Goal: Information Seeking & Learning: Learn about a topic

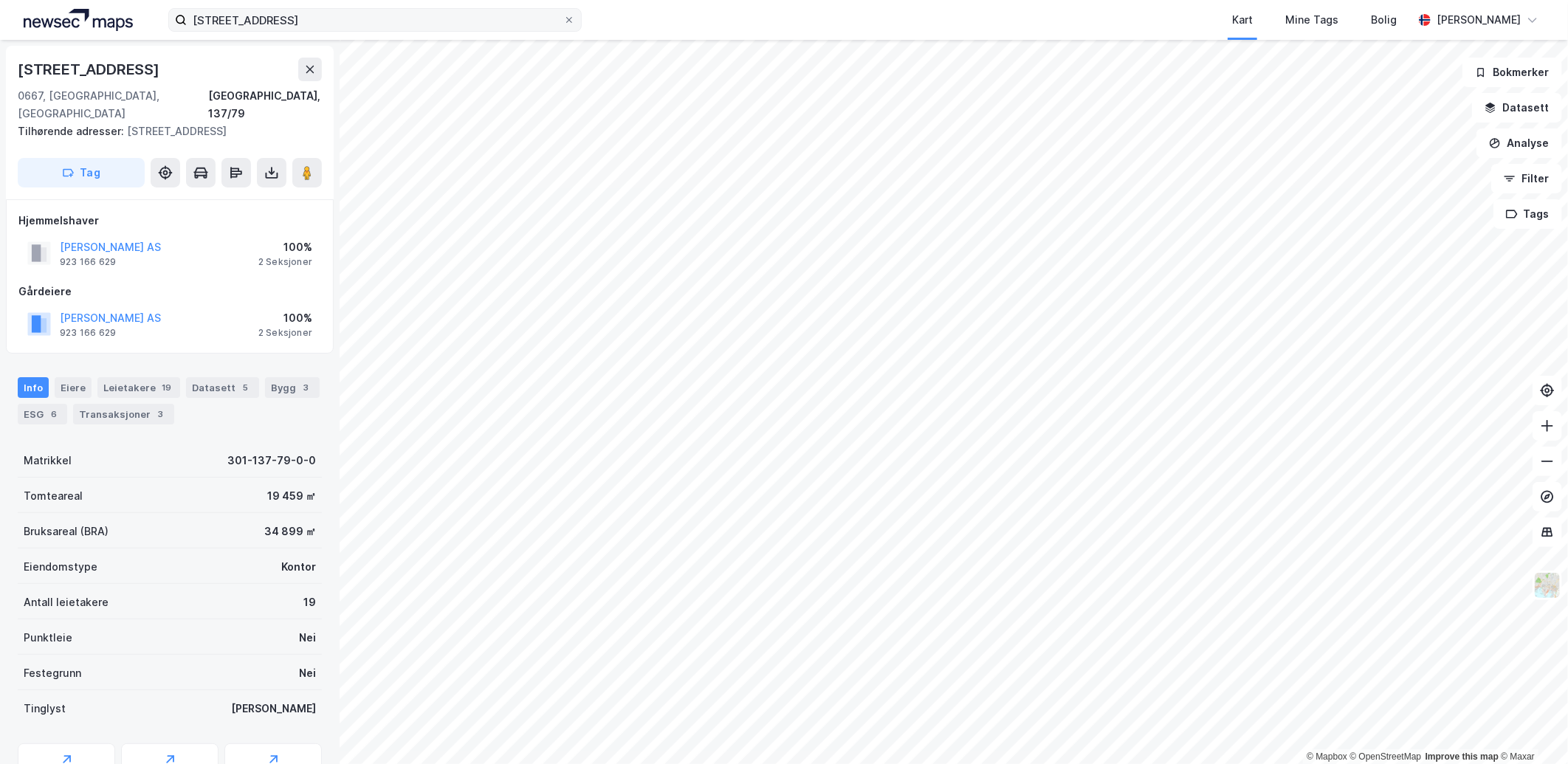
scroll to position [1, 0]
drag, startPoint x: 281, startPoint y: 21, endPoint x: 160, endPoint y: 16, distance: 121.1
click at [160, 16] on div "brynsveien 17 Kart Mine Tags Bolig [PERSON_NAME]" at bounding box center [784, 20] width 1568 height 40
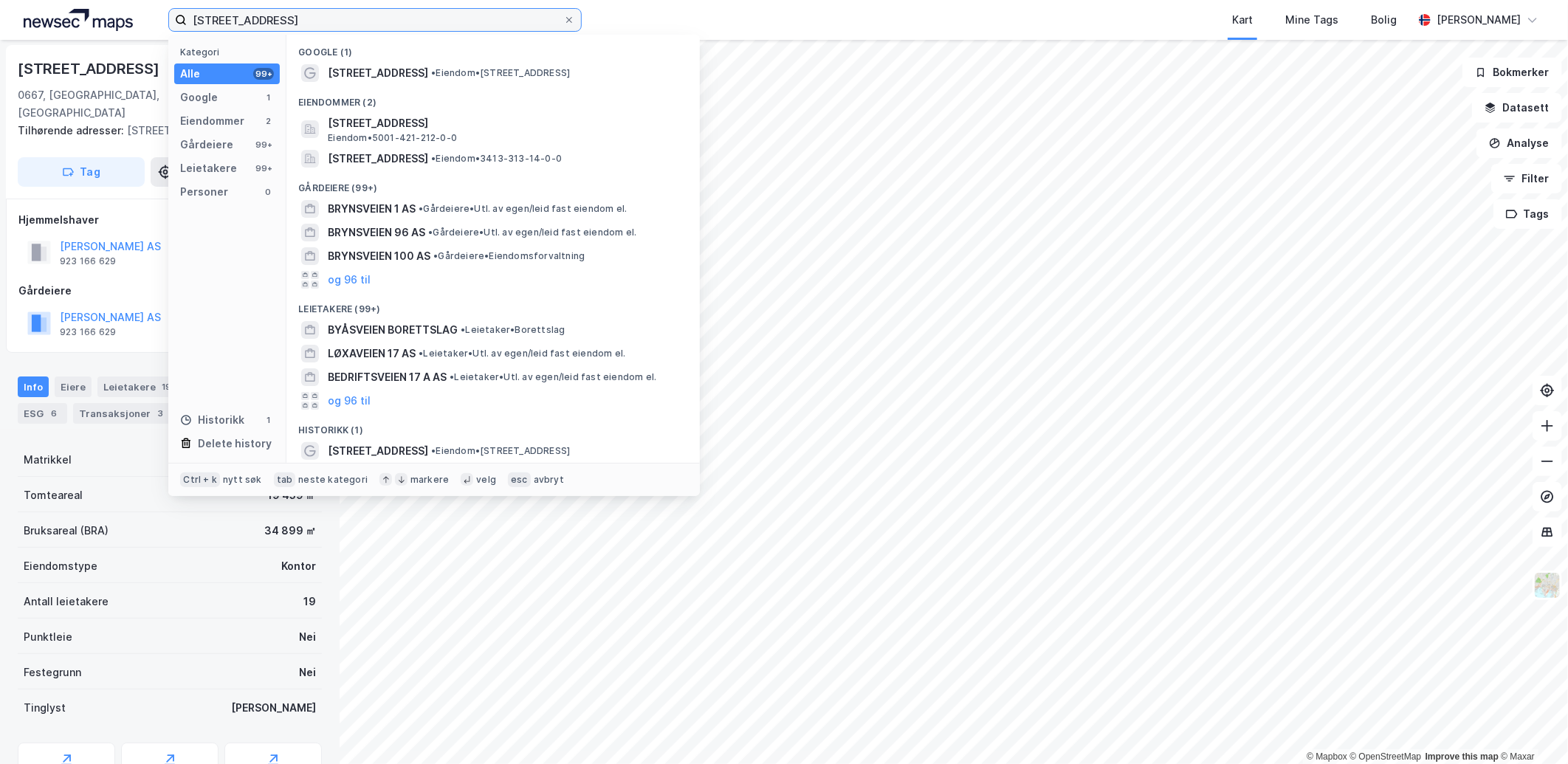
paste input "[PERSON_NAME] vei 9"
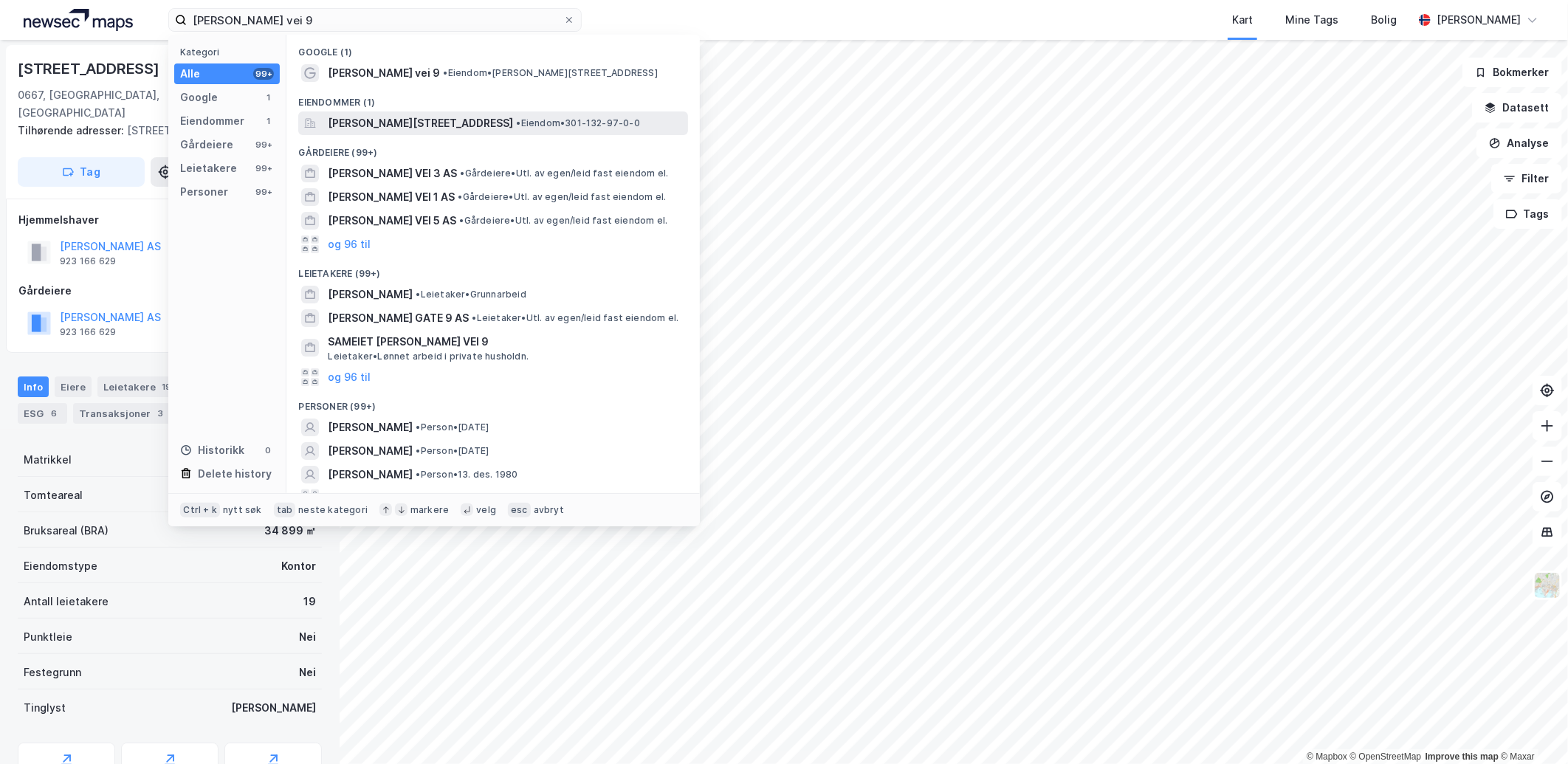
click at [402, 128] on span "[PERSON_NAME][STREET_ADDRESS]" at bounding box center [420, 123] width 186 height 18
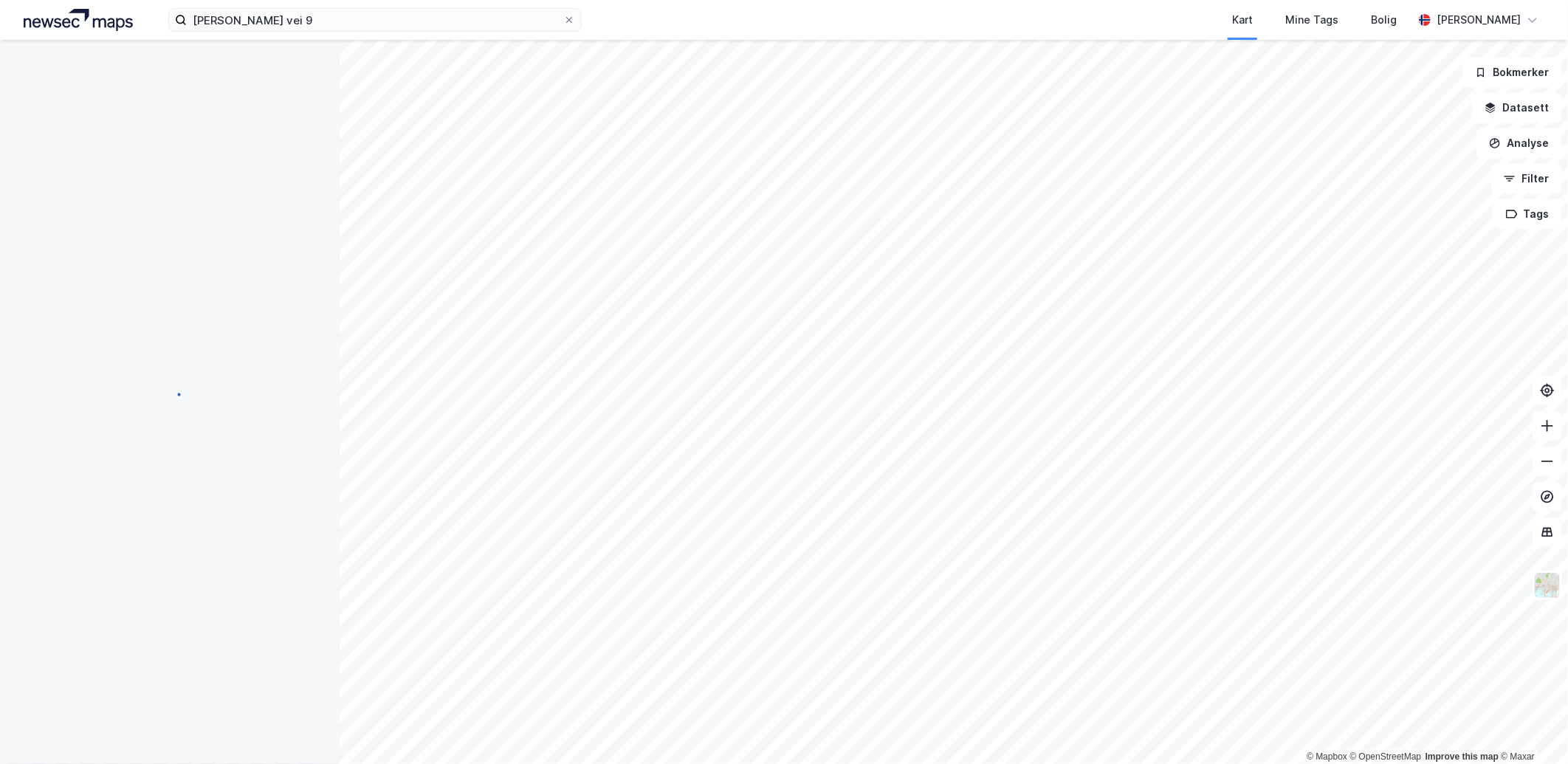
scroll to position [1, 0]
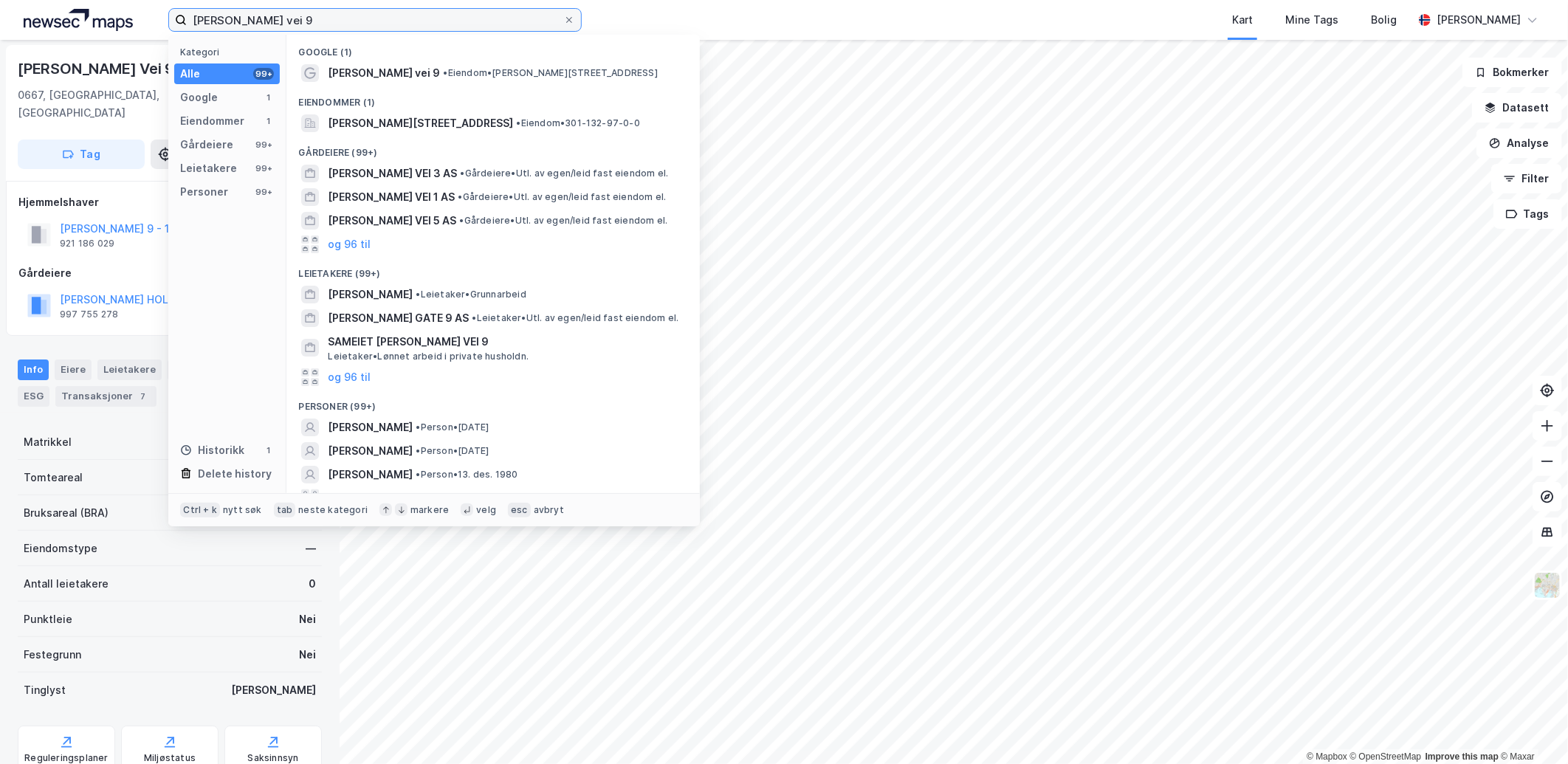
click at [312, 15] on input "[PERSON_NAME] vei 9" at bounding box center [375, 20] width 376 height 22
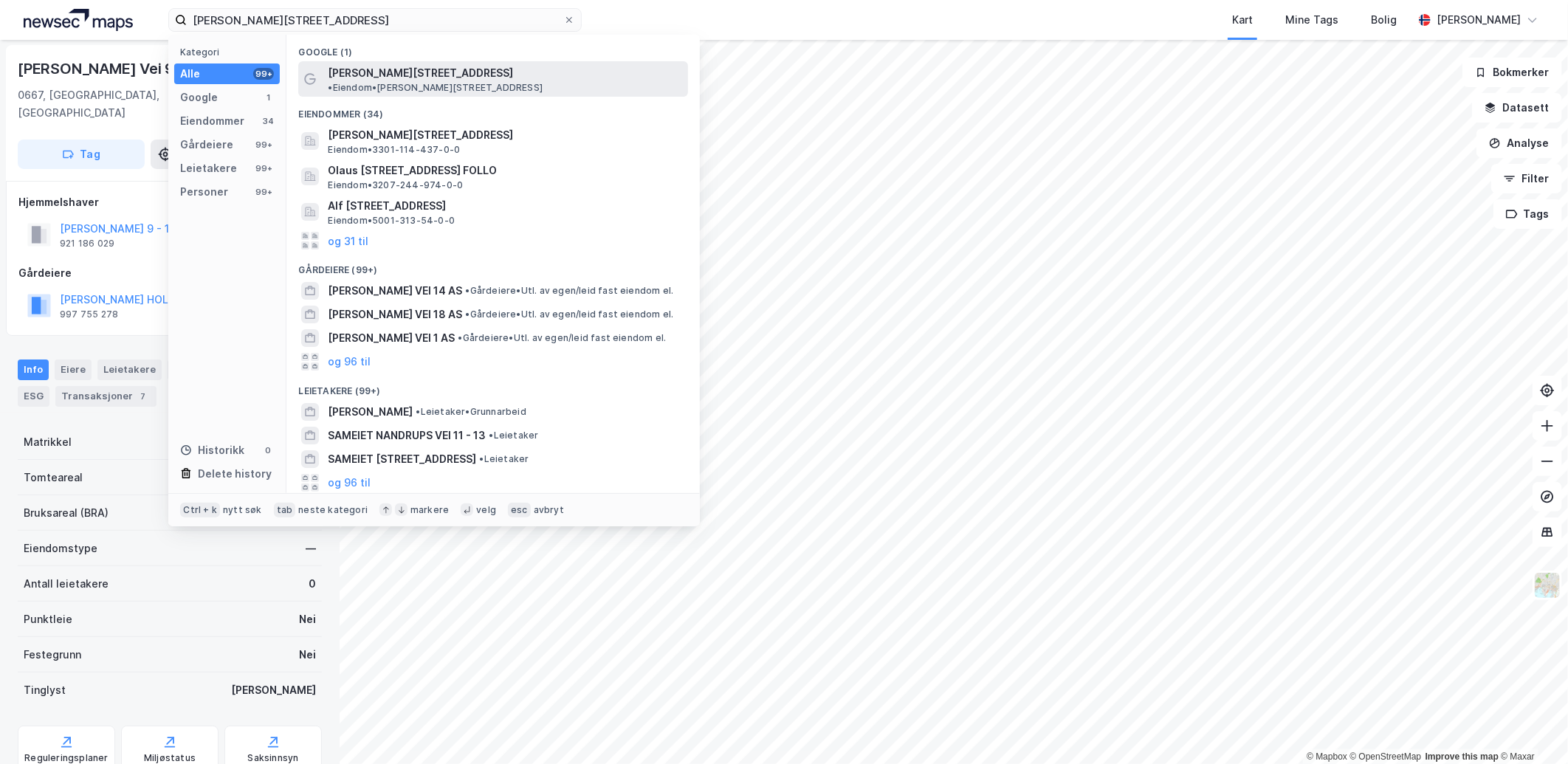
click at [384, 70] on span "[PERSON_NAME][STREET_ADDRESS]" at bounding box center [420, 73] width 186 height 18
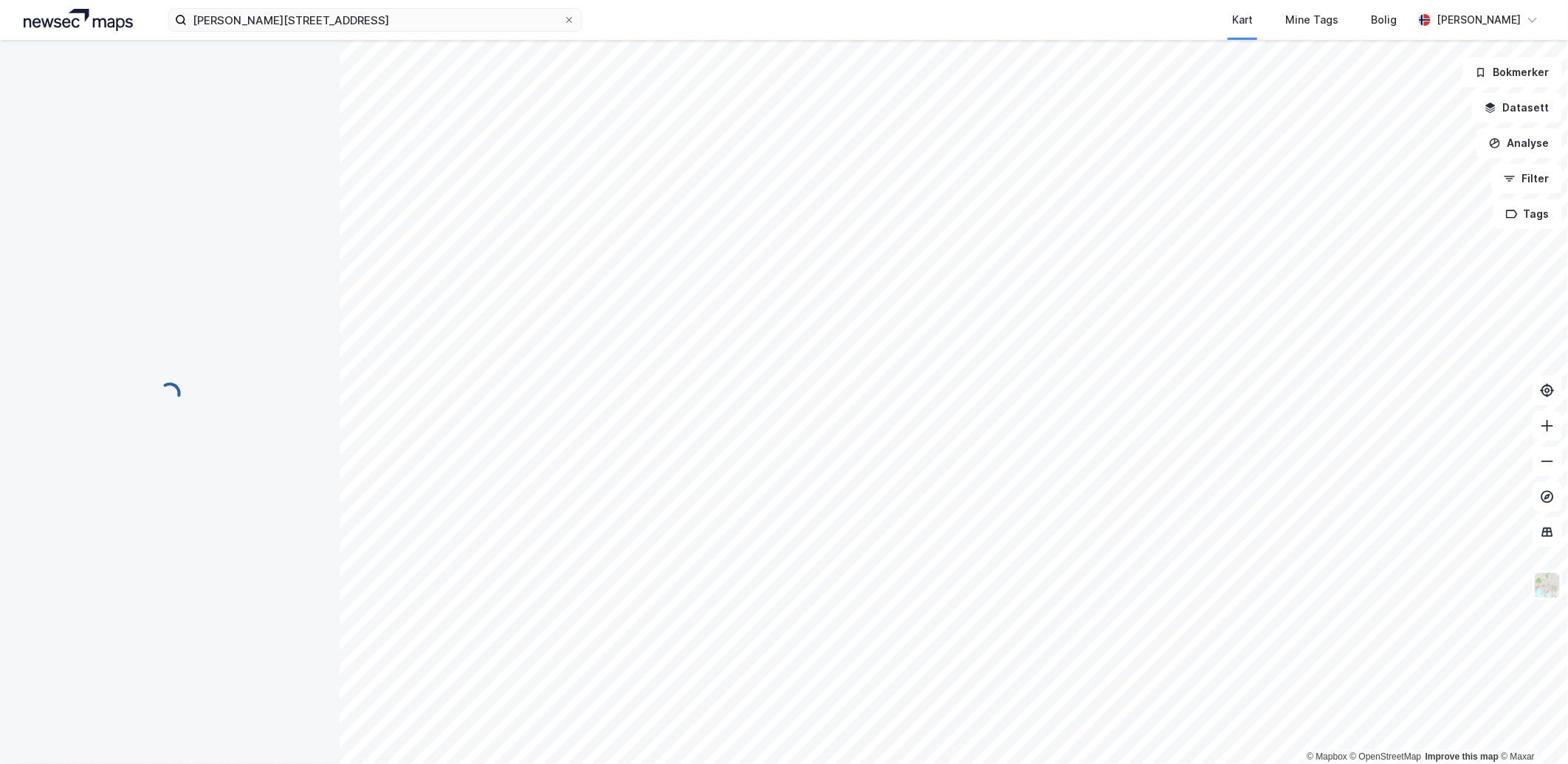
scroll to position [1, 0]
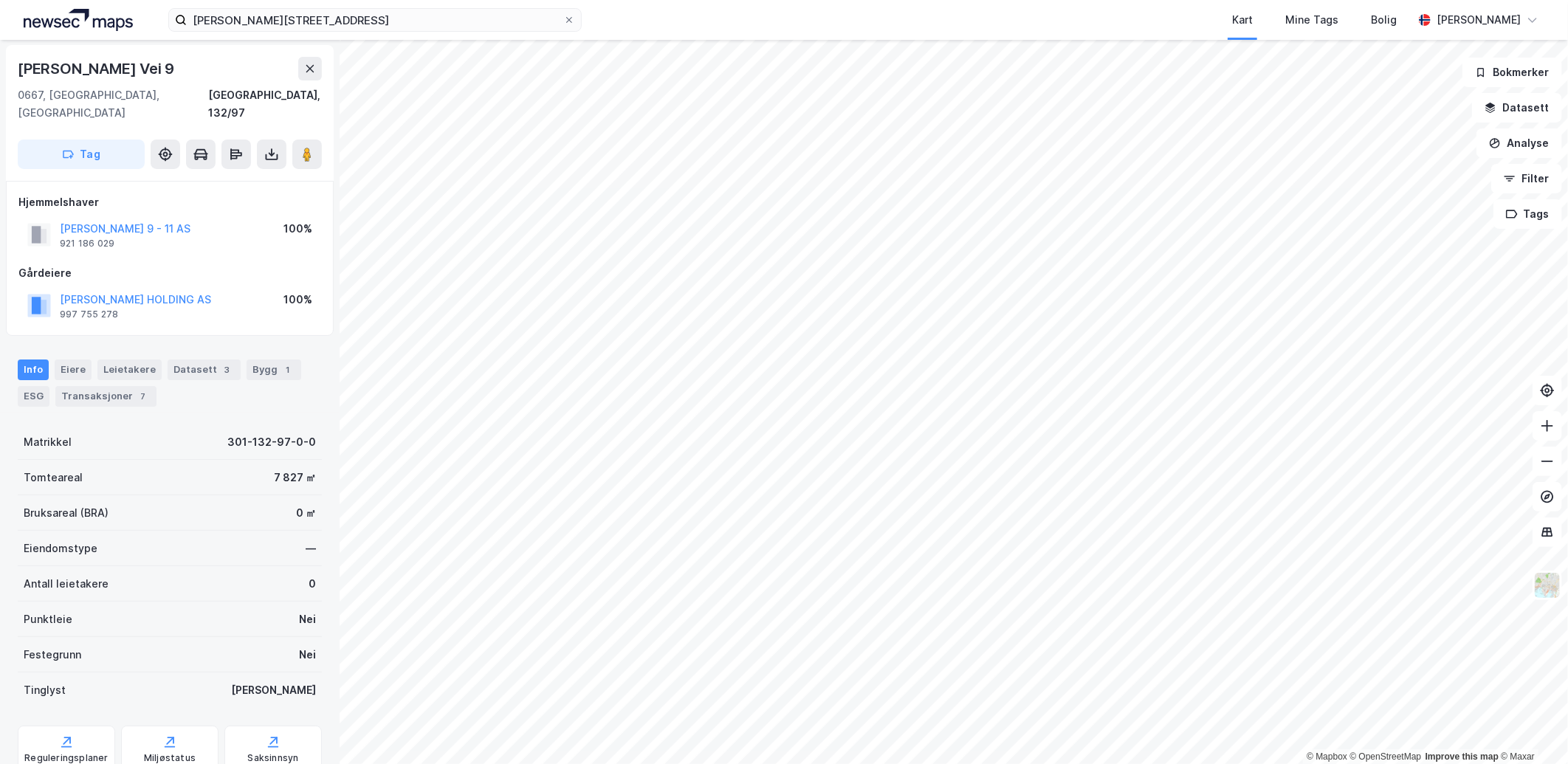
scroll to position [1, 0]
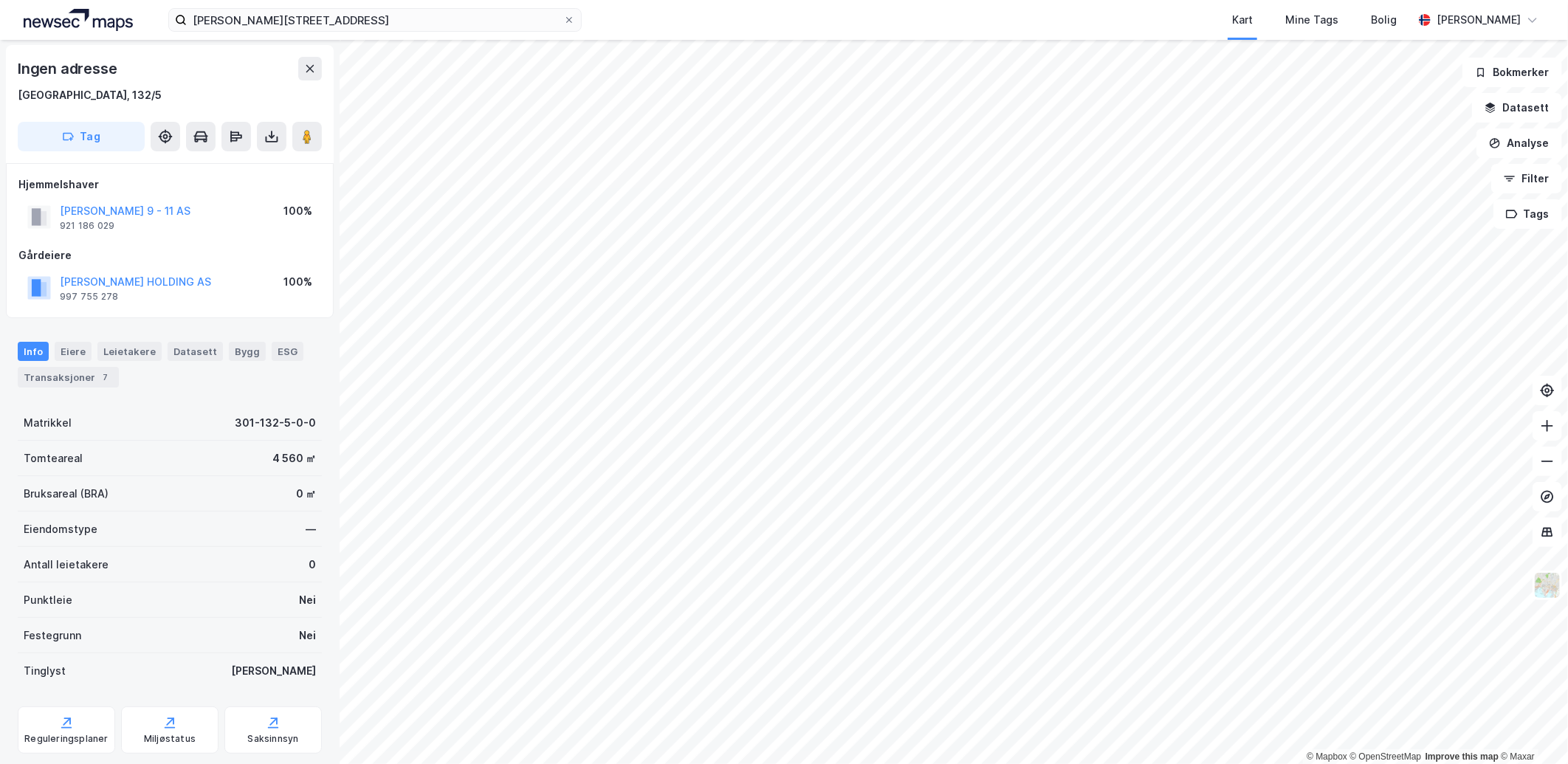
scroll to position [1, 0]
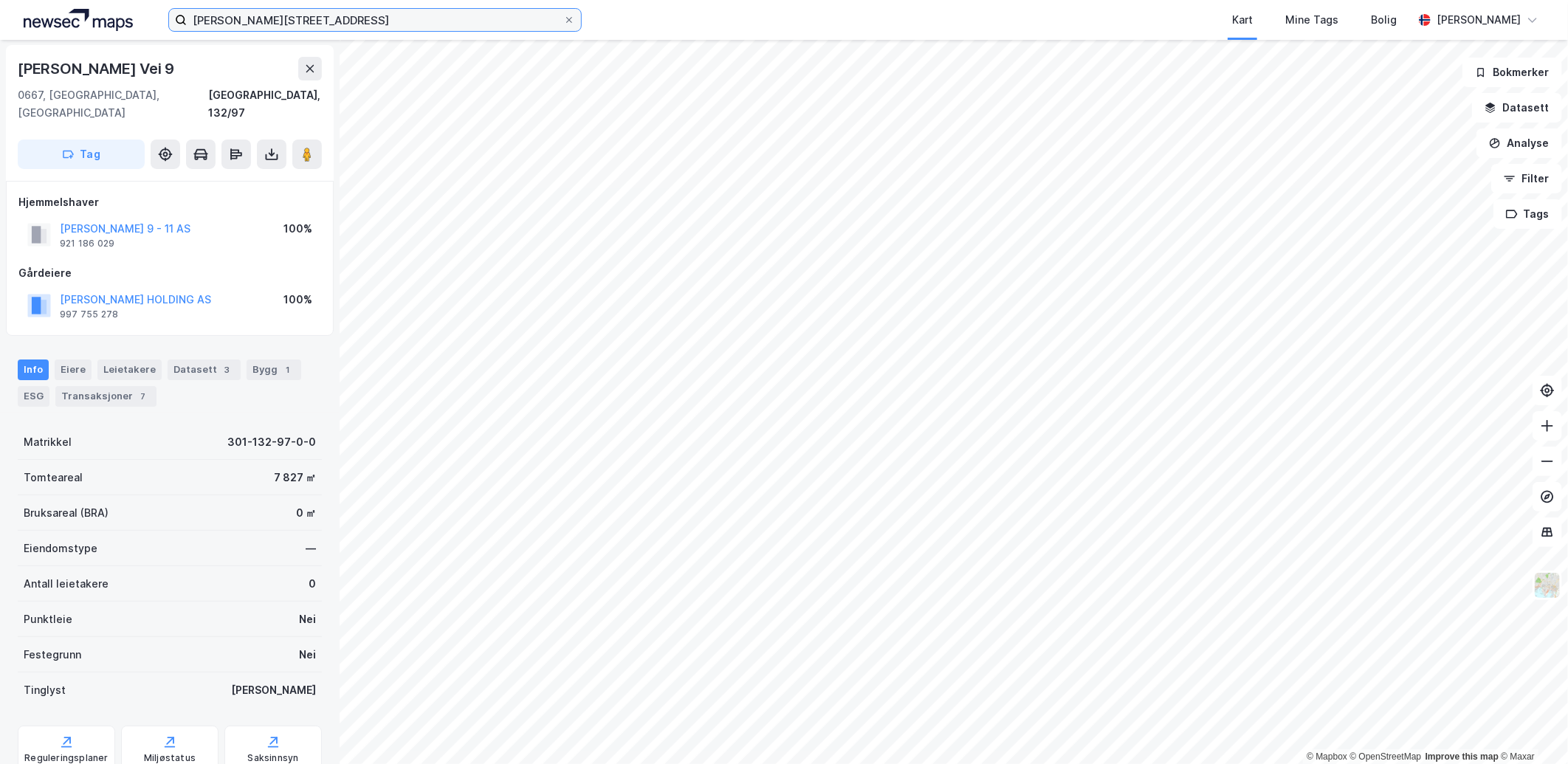
click at [367, 22] on input "[PERSON_NAME][STREET_ADDRESS]" at bounding box center [375, 20] width 376 height 22
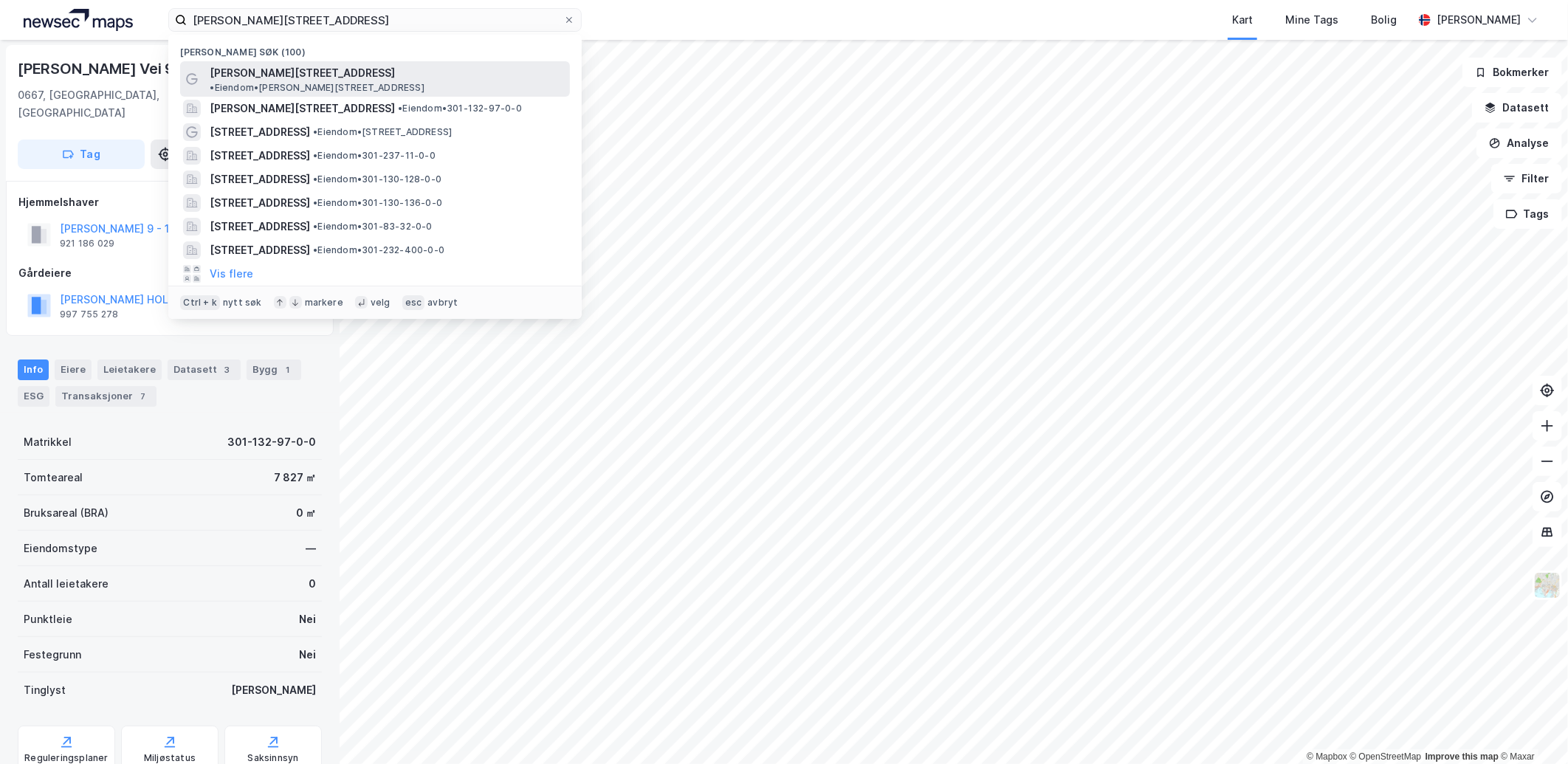
click at [357, 82] on span "• Eiendom • [PERSON_NAME][STREET_ADDRESS]" at bounding box center [317, 88] width 215 height 12
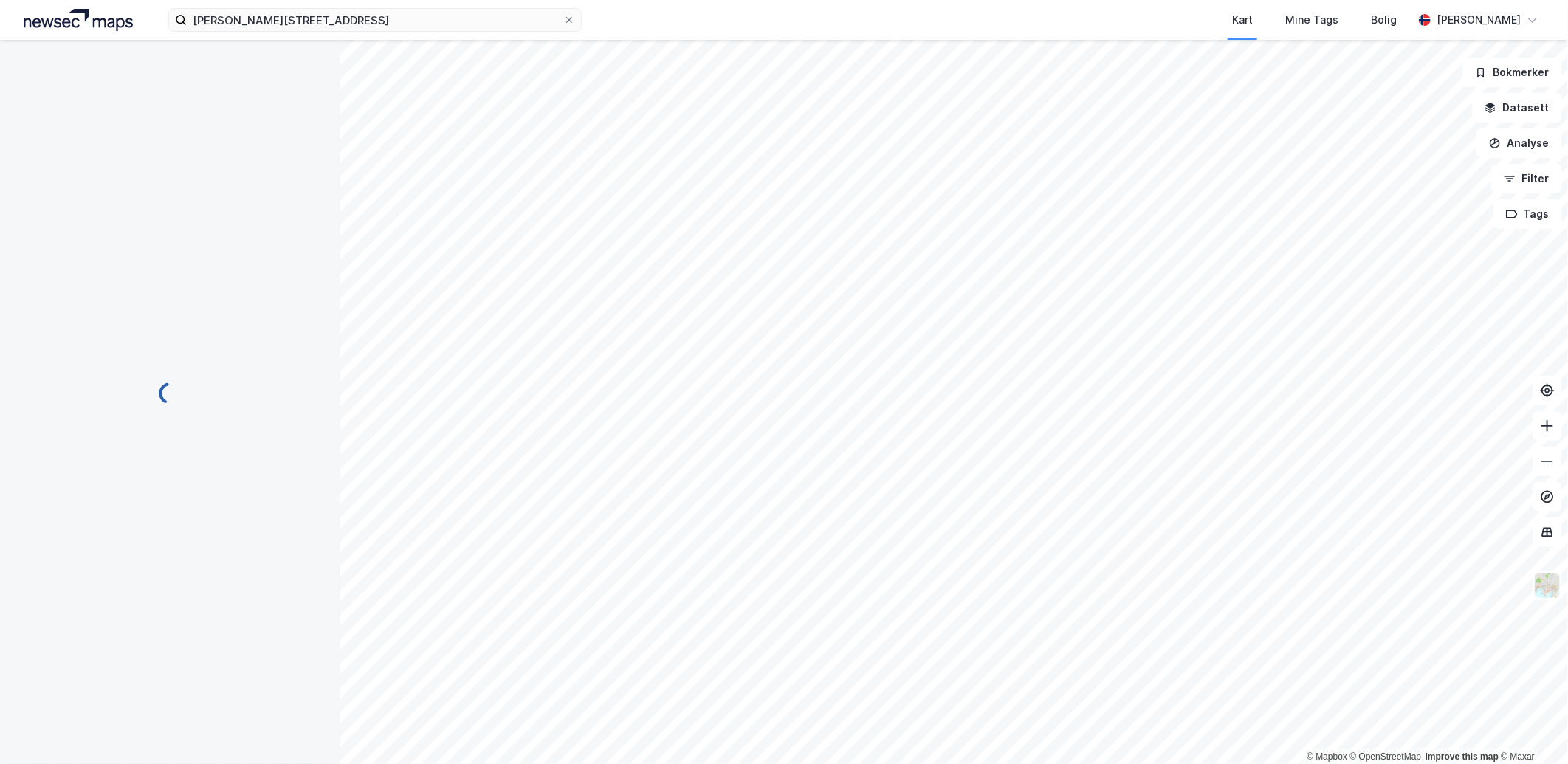
scroll to position [1, 0]
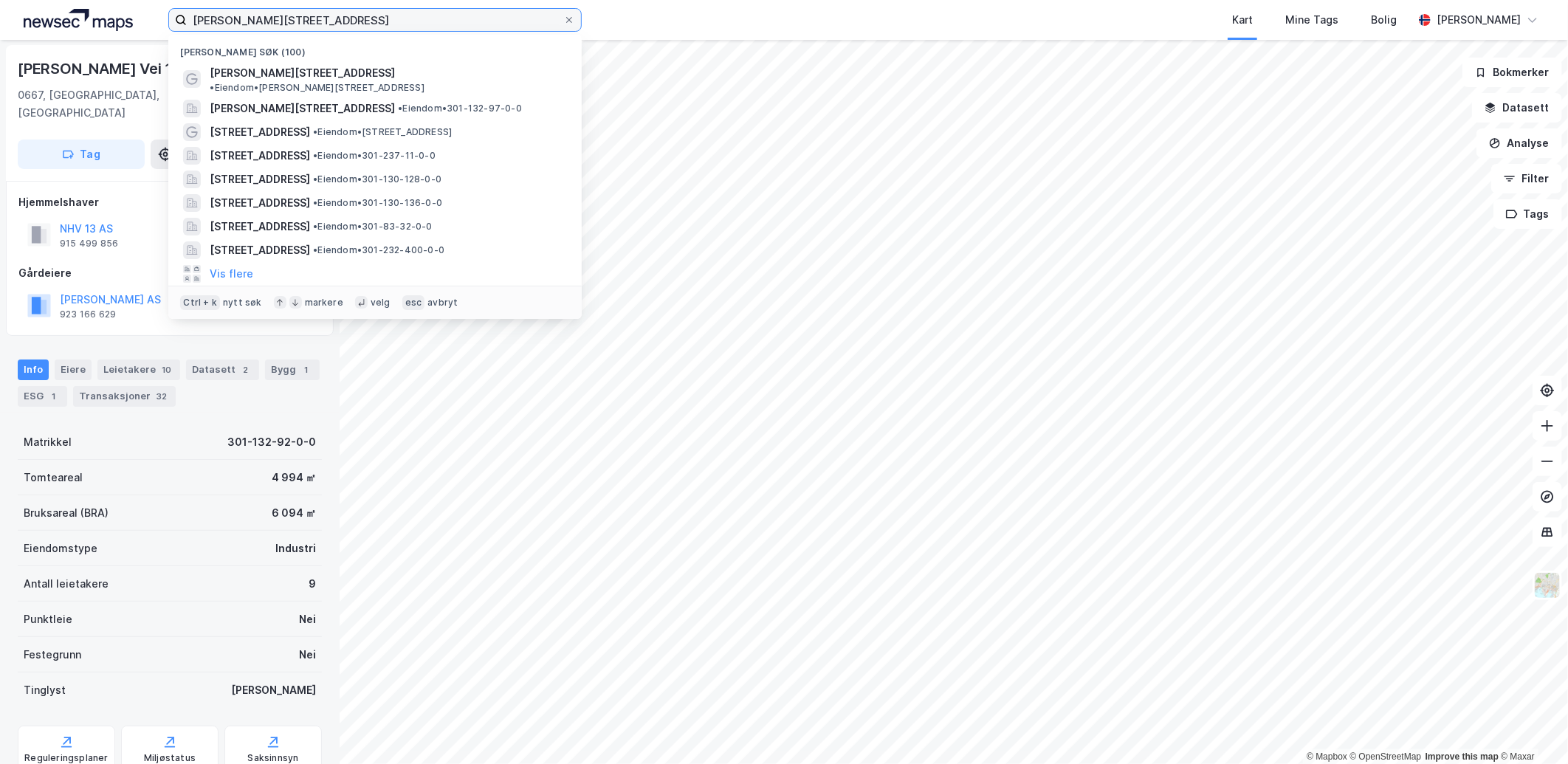
drag, startPoint x: 312, startPoint y: 22, endPoint x: 21, endPoint y: 15, distance: 291.1
click at [21, 15] on div "[PERSON_NAME] vei 11 Nylige søk (100) [PERSON_NAME] vei 11 • Eiendom • [STREET_…" at bounding box center [784, 20] width 1568 height 40
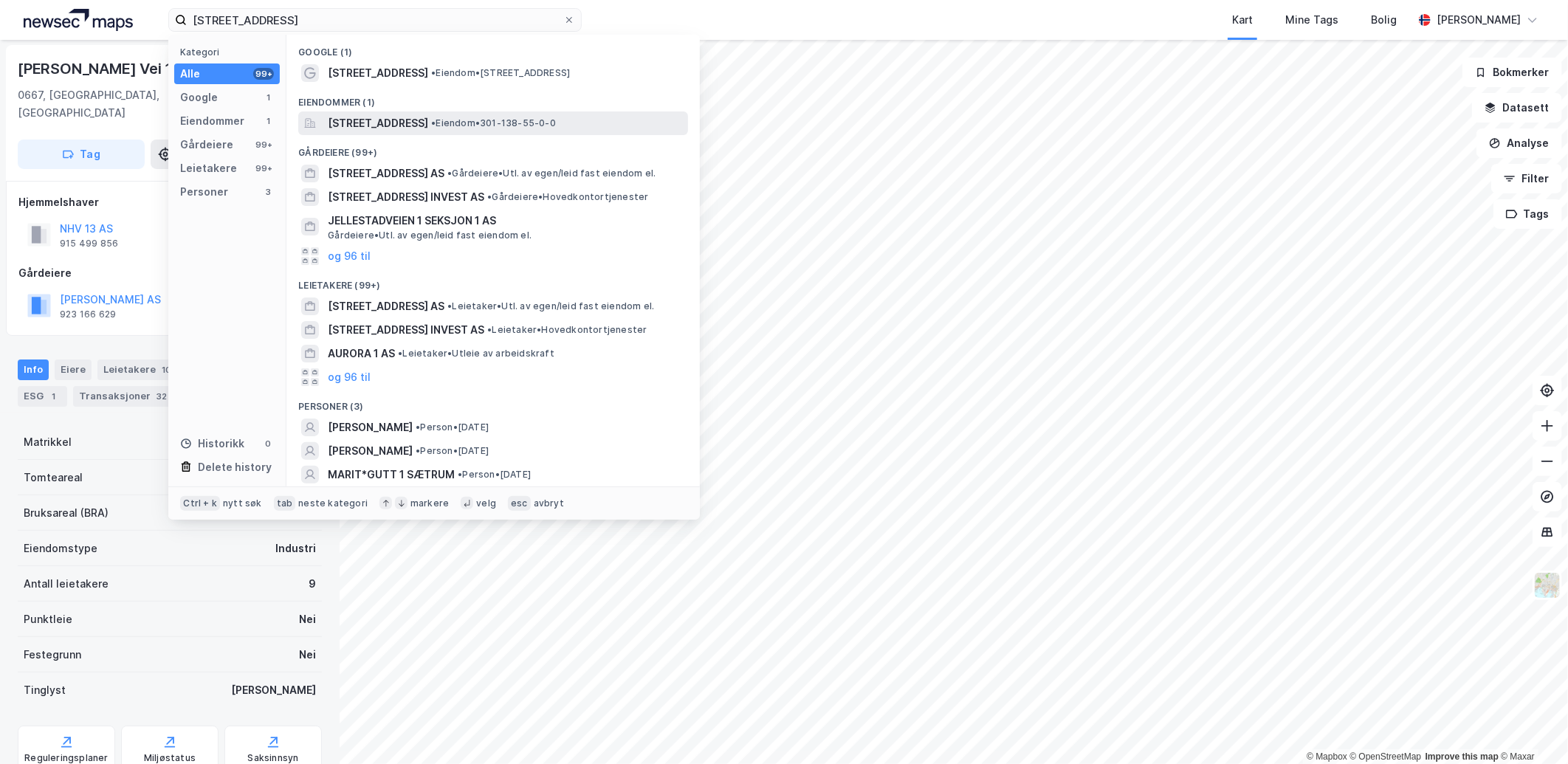
click at [369, 121] on span "[STREET_ADDRESS]" at bounding box center [378, 123] width 100 height 18
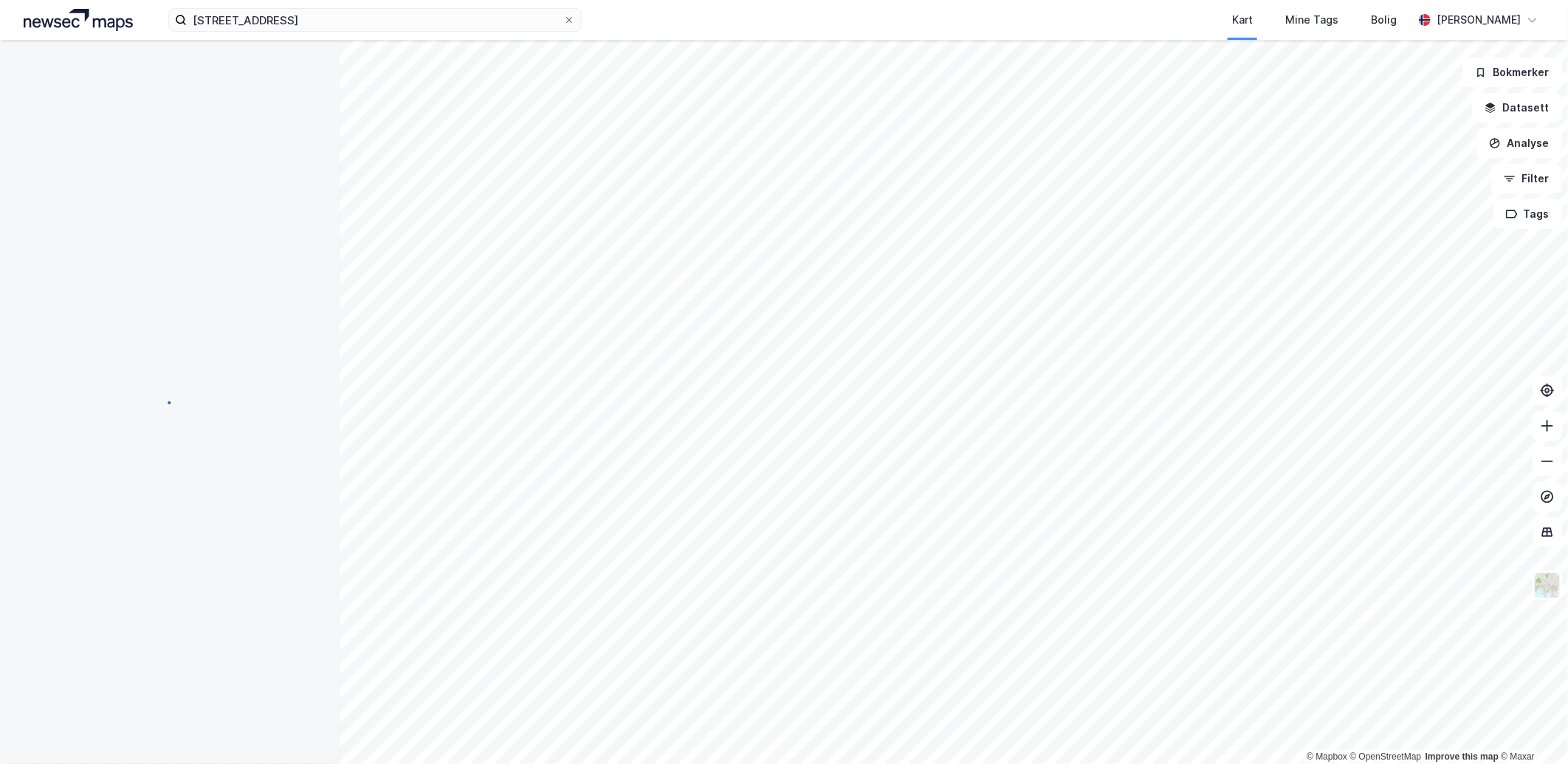
scroll to position [1, 0]
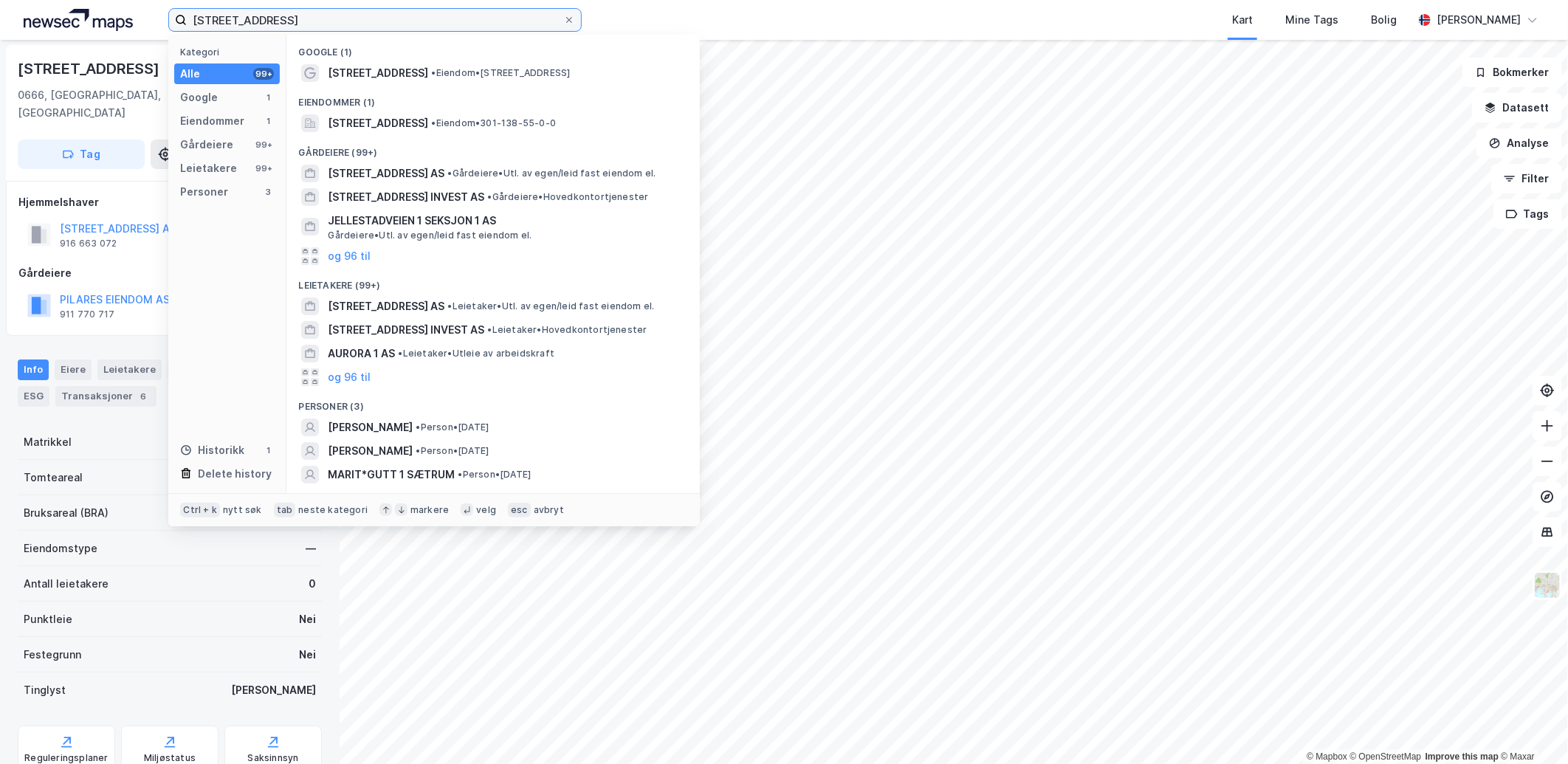
drag, startPoint x: 303, startPoint y: 22, endPoint x: 69, endPoint y: 8, distance: 234.4
click at [71, 15] on div "klosterheimveien 1 Kategori Alle 99+ Google 1 Eiendommer 1 Gårdeiere 99+ Leieta…" at bounding box center [784, 20] width 1568 height 40
type input "smalvollveien 42"
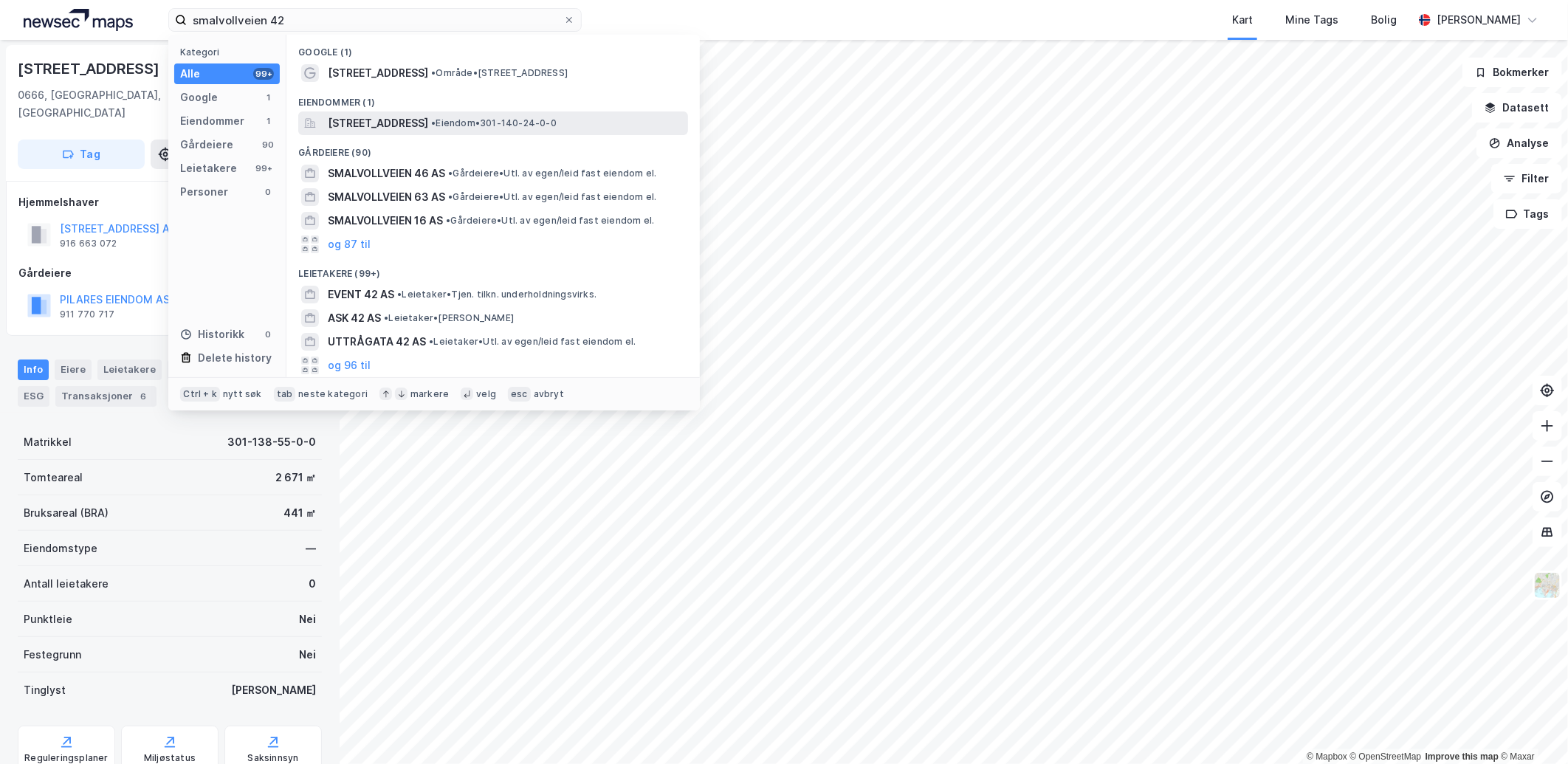
click at [428, 129] on span "[STREET_ADDRESS]" at bounding box center [378, 123] width 100 height 18
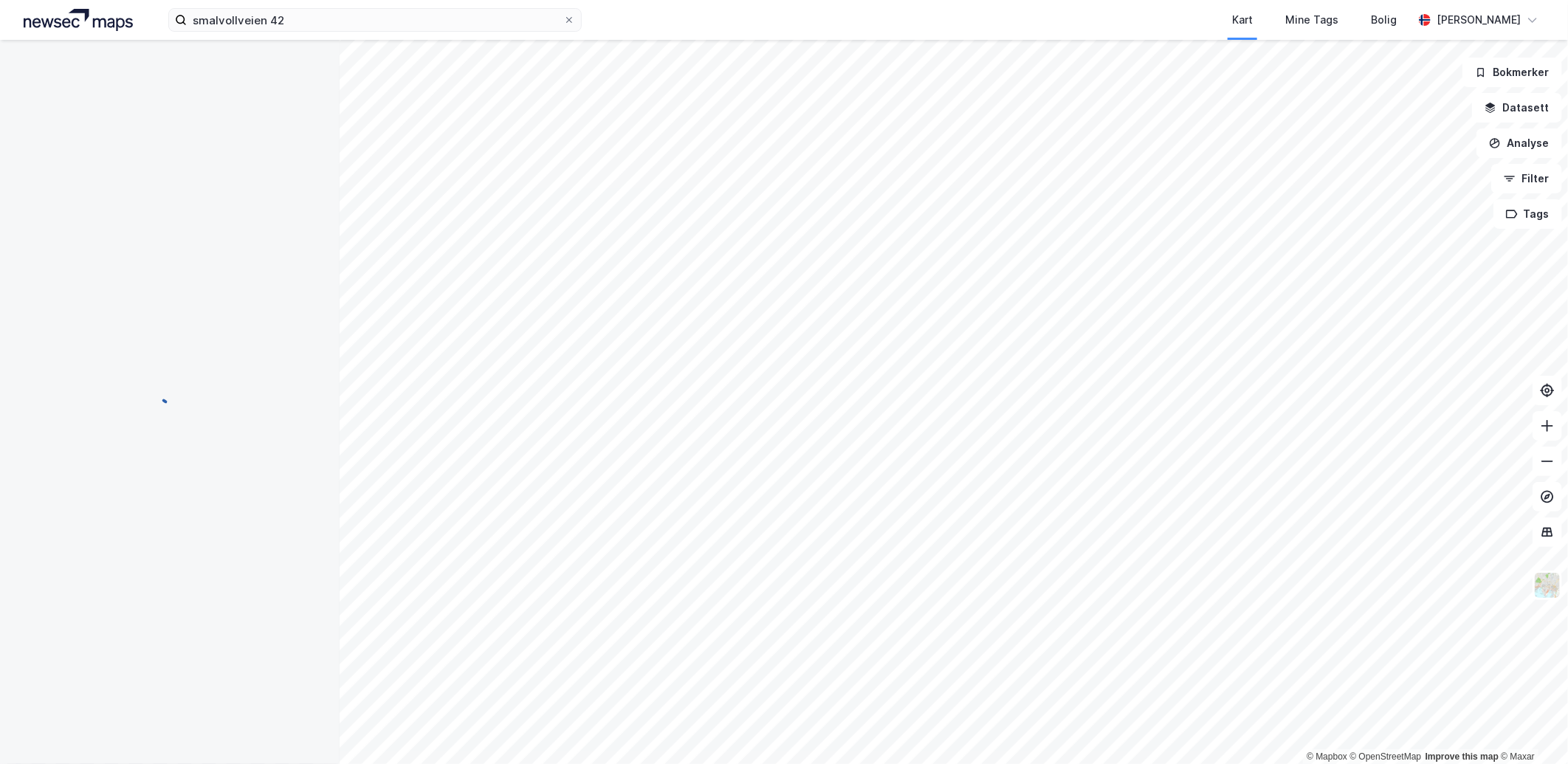
scroll to position [1, 0]
